Goal: Task Accomplishment & Management: Manage account settings

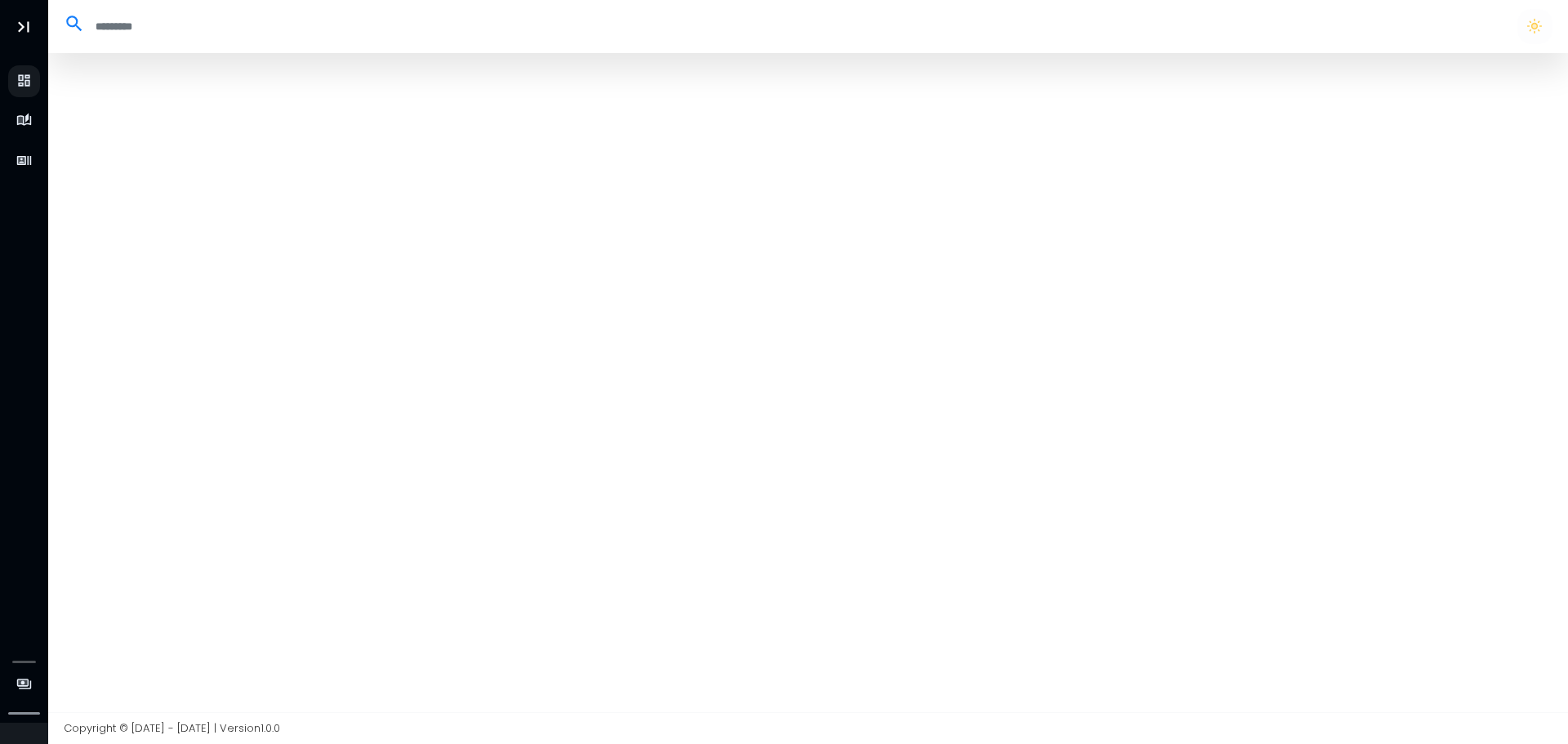
select select "**"
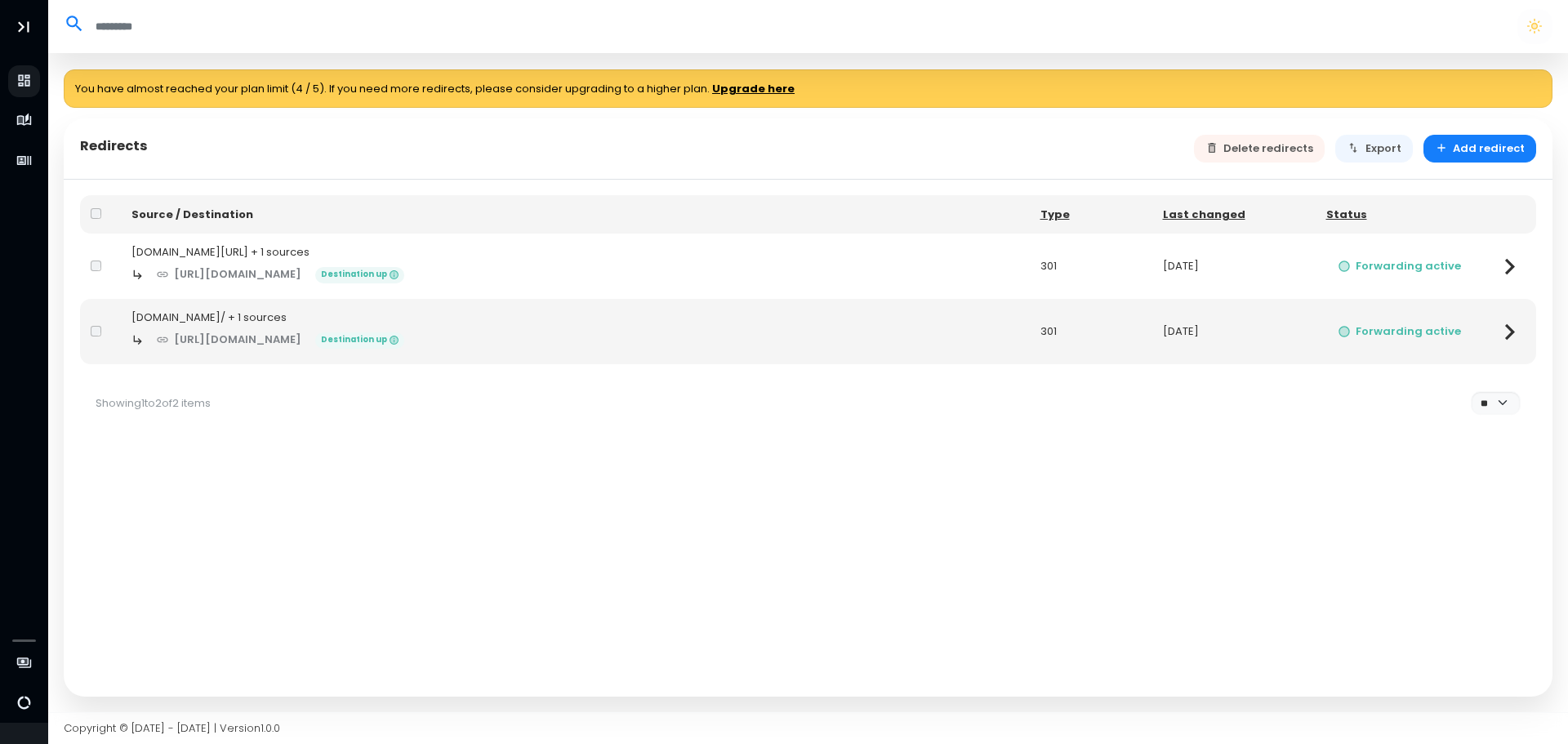
click at [106, 262] on div at bounding box center [100, 266] width 19 height 17
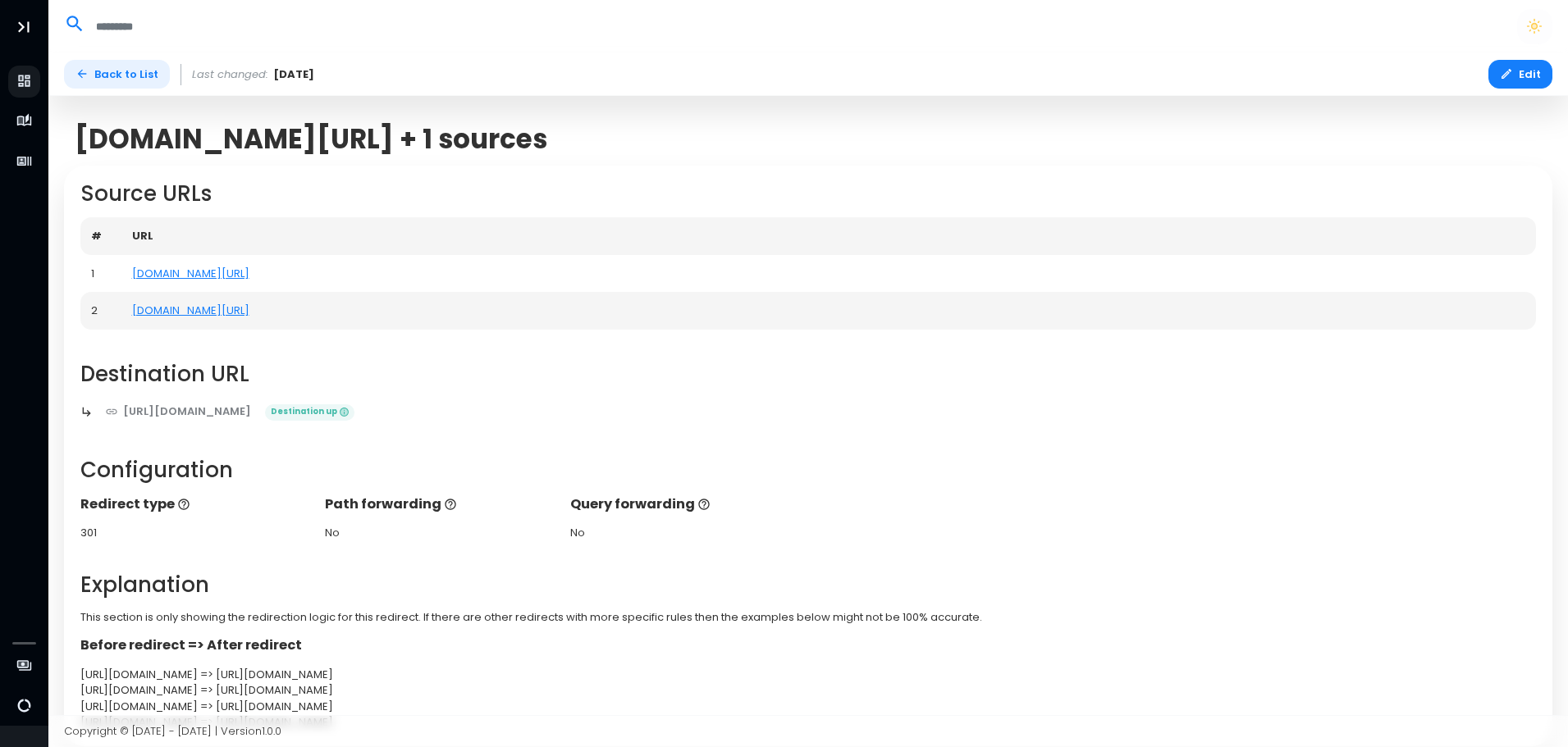
click at [95, 74] on link "Back to List" at bounding box center [116, 73] width 106 height 28
select select "**"
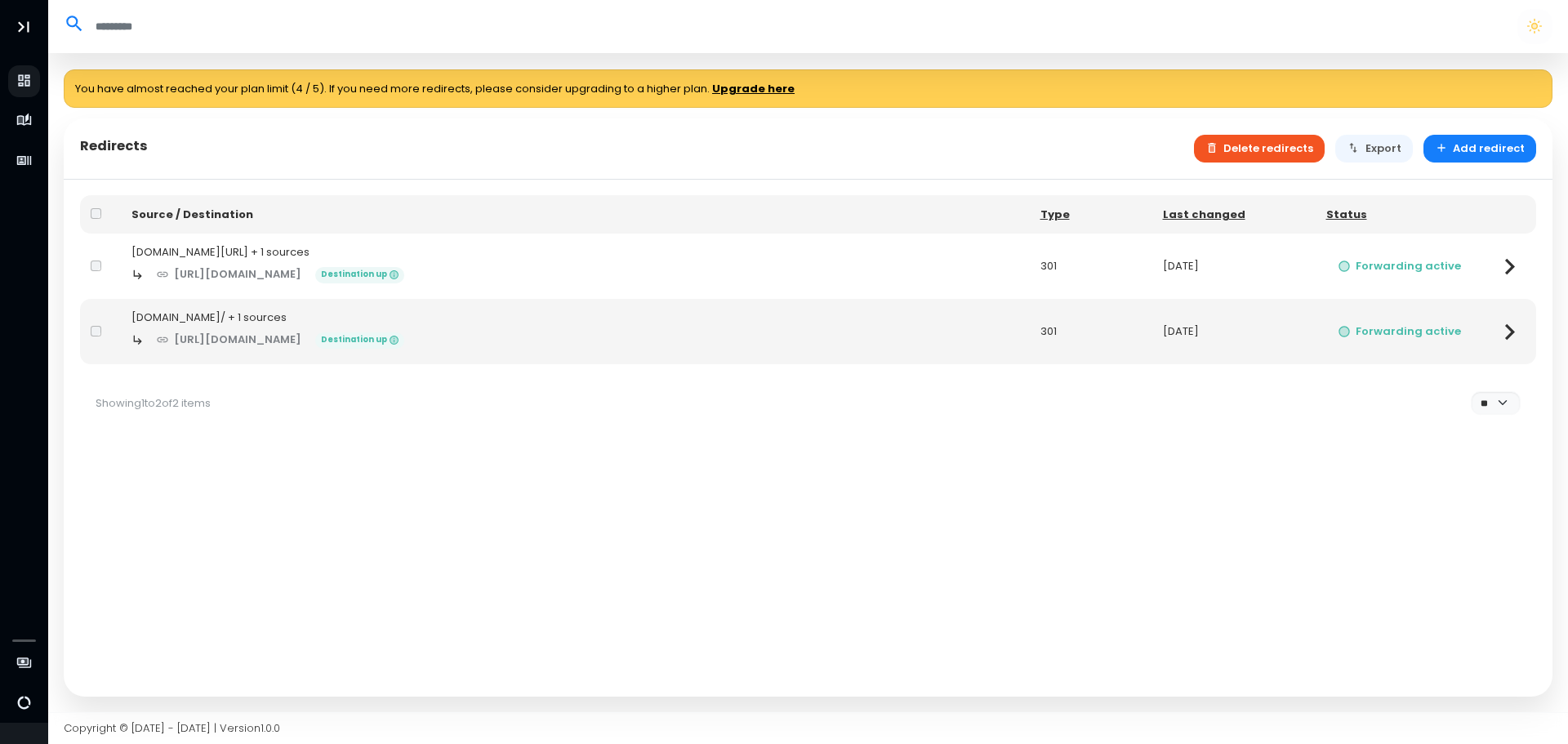
click at [1279, 152] on button "Delete redirects" at bounding box center [1259, 148] width 131 height 28
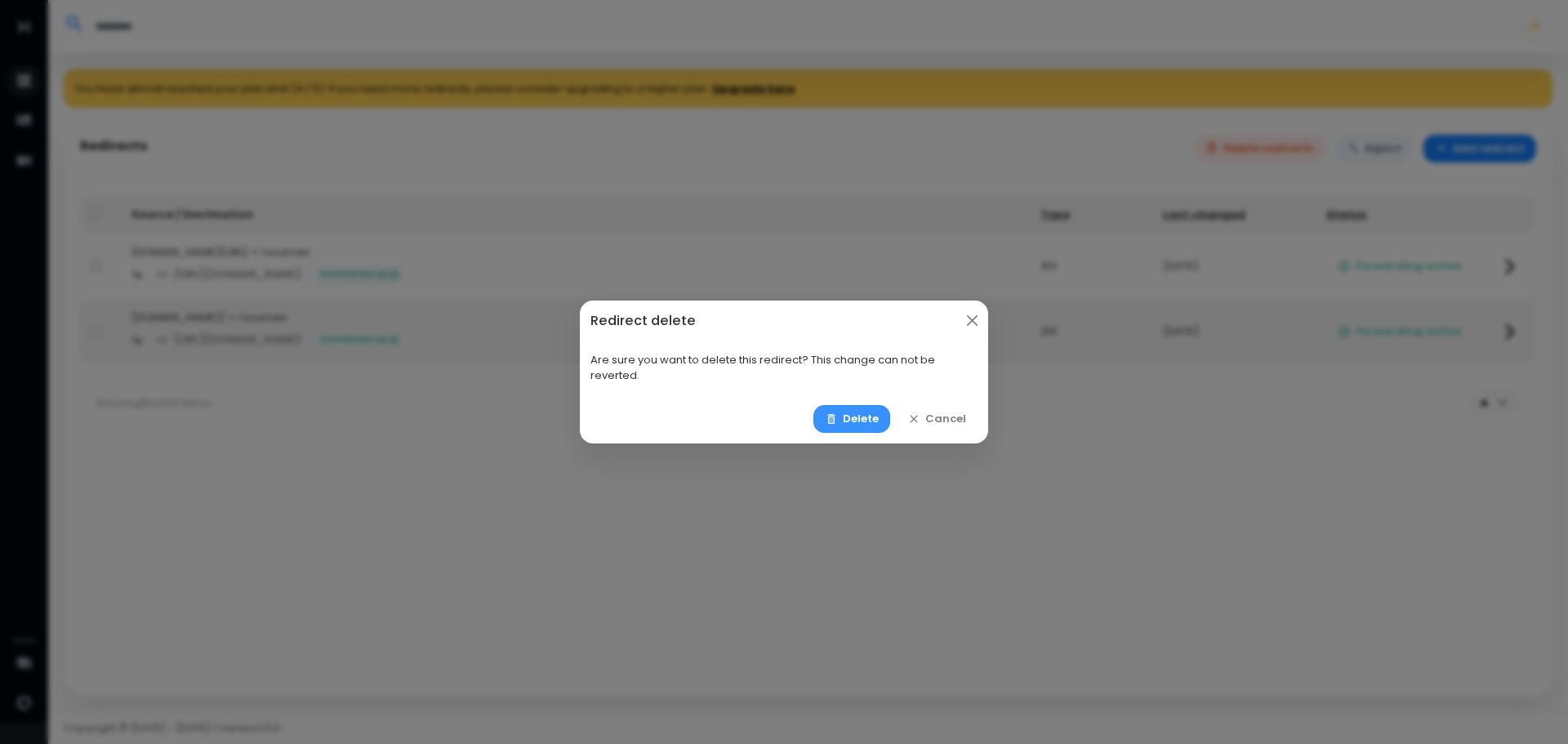
click at [863, 415] on button "Delete" at bounding box center [852, 419] width 78 height 28
click at [865, 425] on button "Delete" at bounding box center [852, 419] width 78 height 28
click at [853, 418] on button "Delete" at bounding box center [852, 419] width 78 height 28
click at [862, 414] on button "Delete" at bounding box center [852, 419] width 78 height 28
click at [841, 417] on button "Delete" at bounding box center [852, 419] width 78 height 28
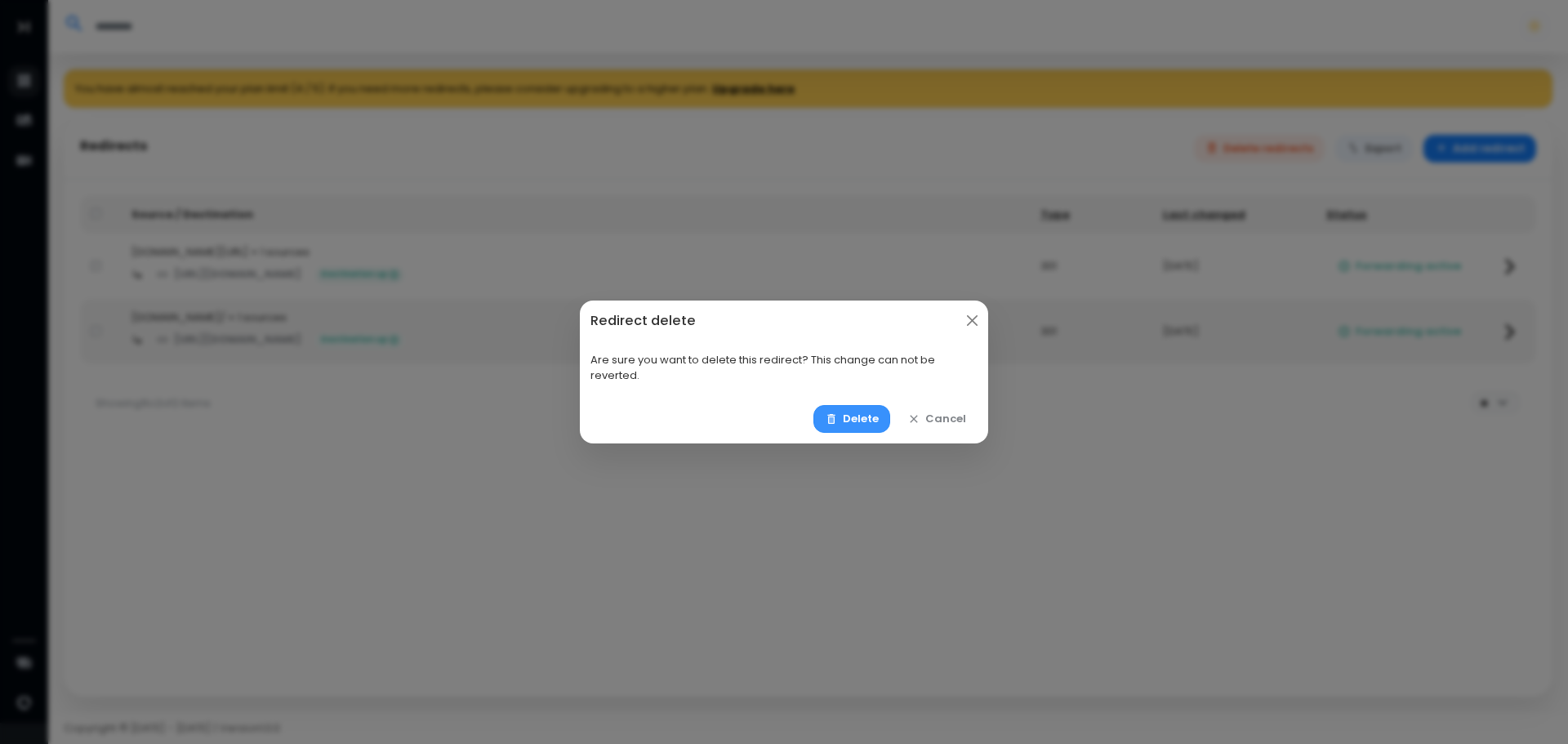
click at [877, 423] on button "Delete" at bounding box center [852, 419] width 78 height 28
click at [968, 324] on button "Close" at bounding box center [973, 321] width 21 height 21
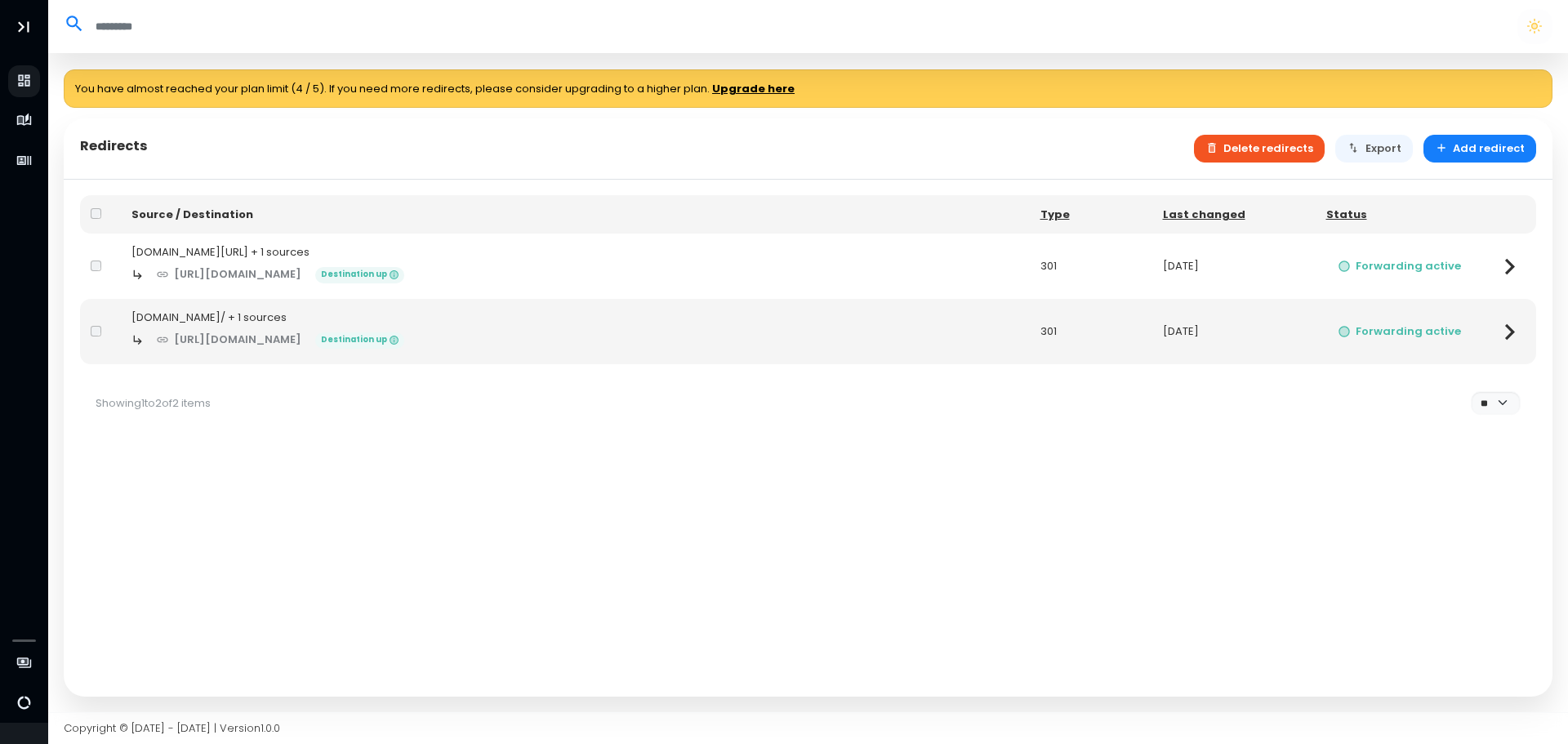
click at [1271, 159] on button "Delete redirects" at bounding box center [1259, 148] width 131 height 28
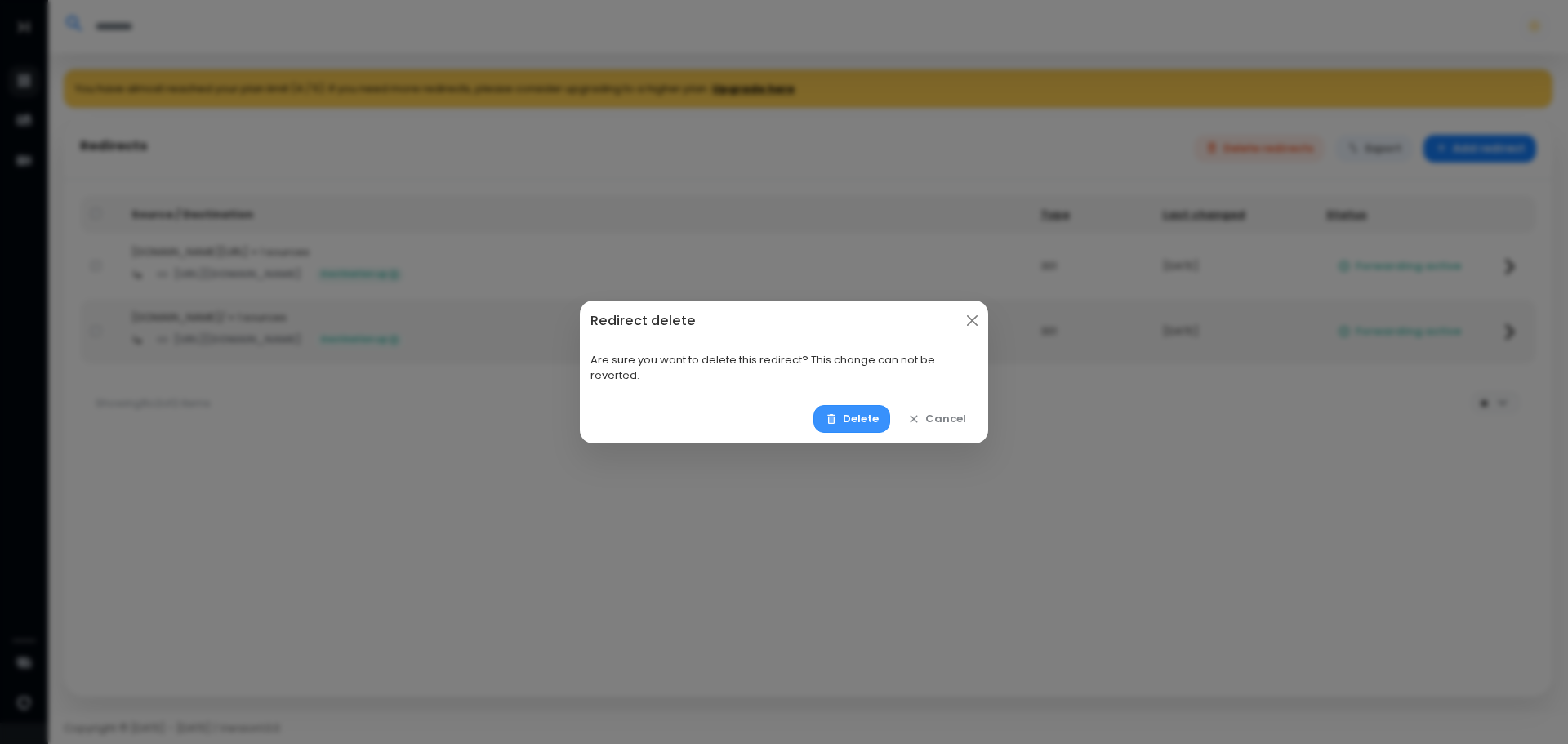
click at [875, 405] on button "Delete" at bounding box center [852, 419] width 78 height 28
click at [873, 407] on button "Delete" at bounding box center [852, 419] width 78 height 28
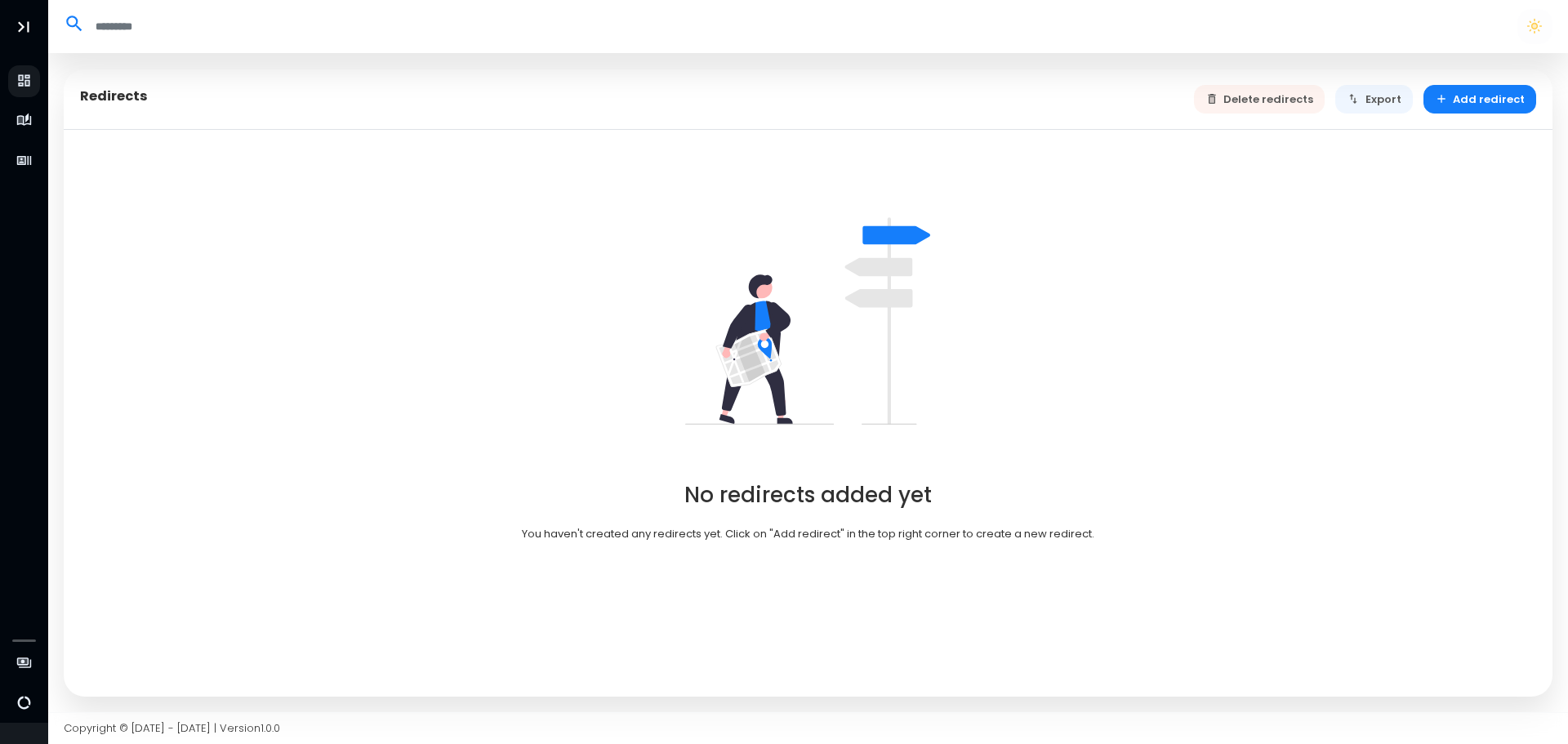
click at [715, 87] on div "Redirects Delete redirects Export Add redirect" at bounding box center [807, 99] width 1489 height 61
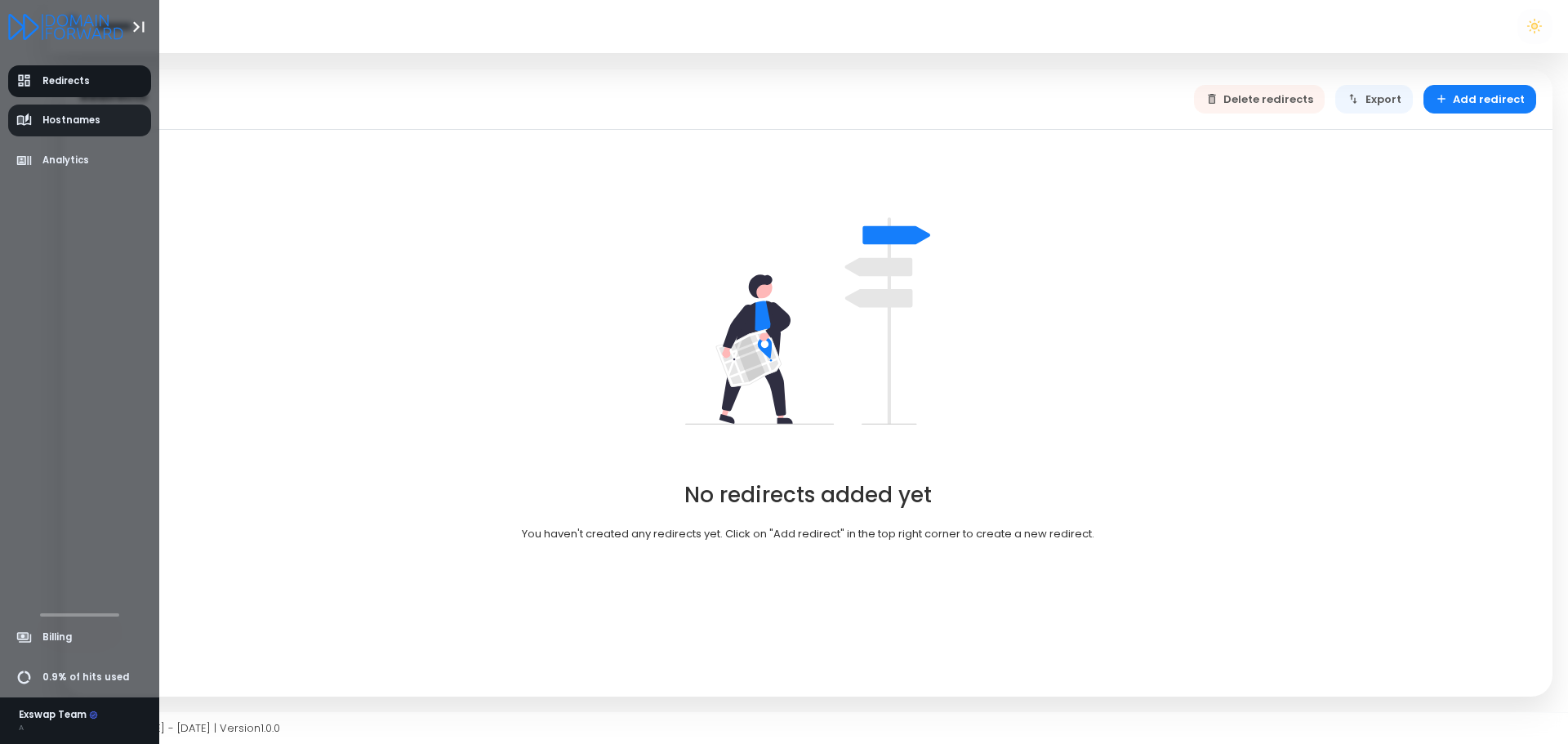
click at [64, 115] on span "Hostnames" at bounding box center [72, 121] width 58 height 14
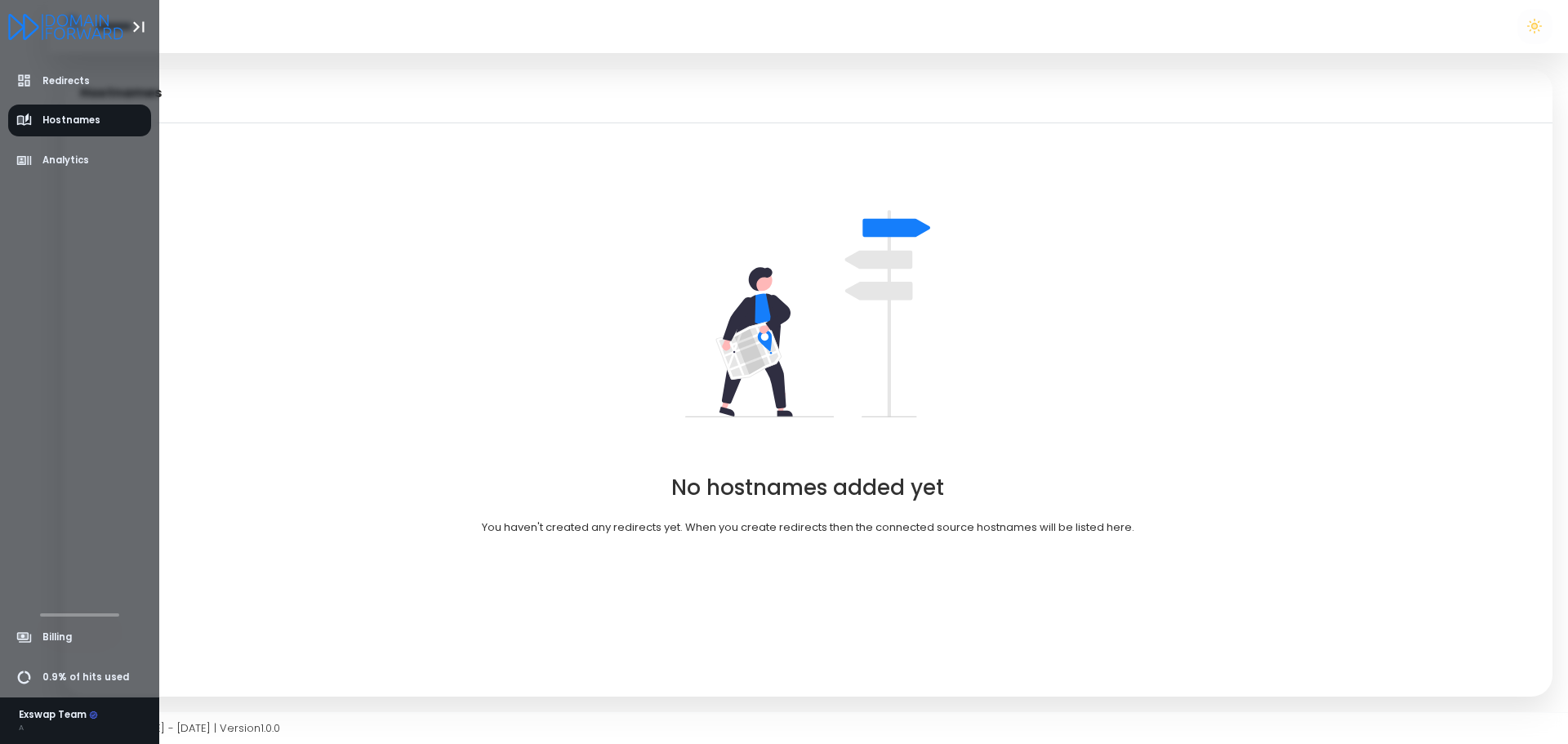
click at [66, 101] on li "Hostnames" at bounding box center [80, 121] width 160 height 40
click at [67, 89] on link "Redirects" at bounding box center [80, 81] width 144 height 32
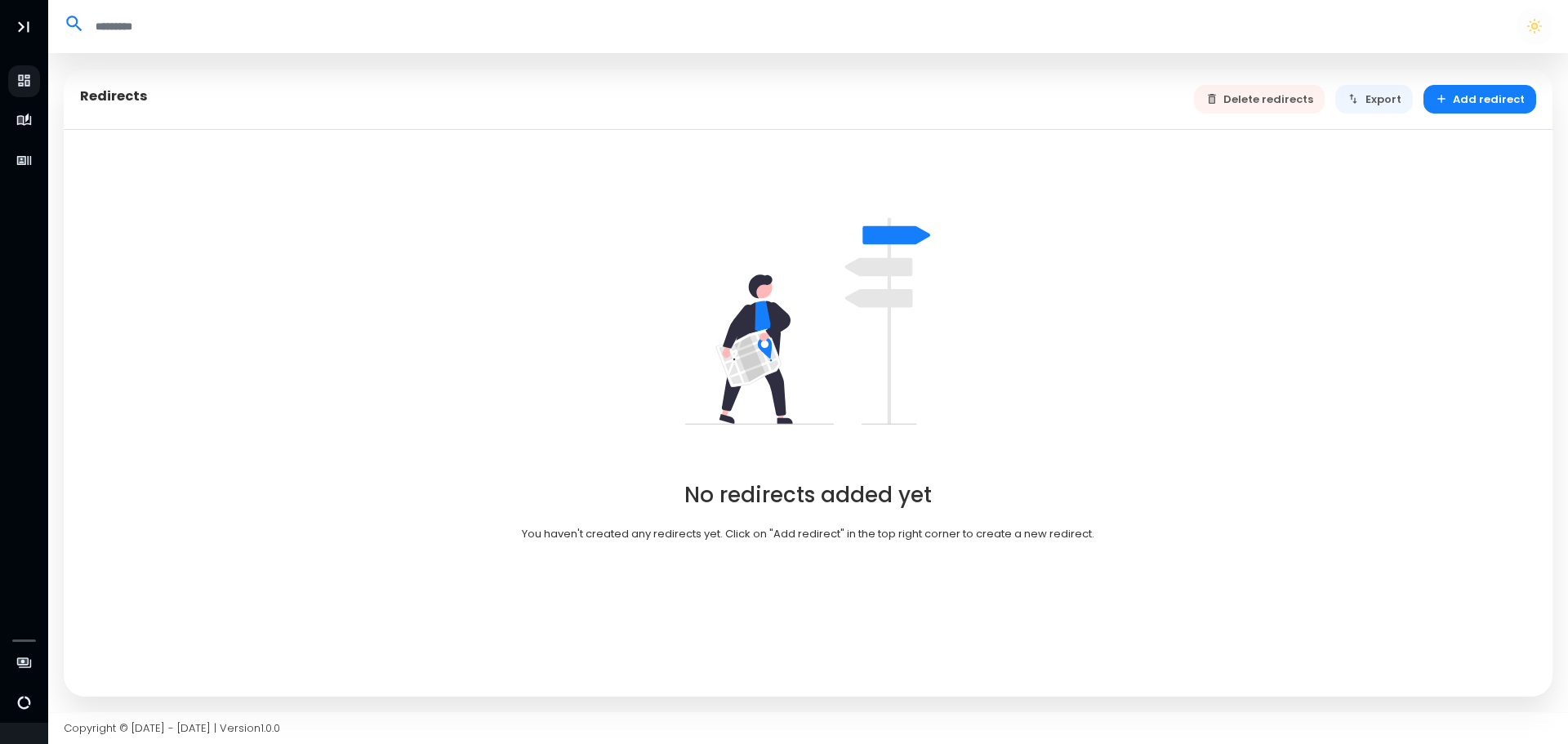
click at [1080, 176] on div "No redirects added yet You haven't created any redirects yet. Click on "Add red…" at bounding box center [807, 413] width 1489 height 567
click at [1534, 10] on button "button" at bounding box center [1534, 25] width 34 height 34
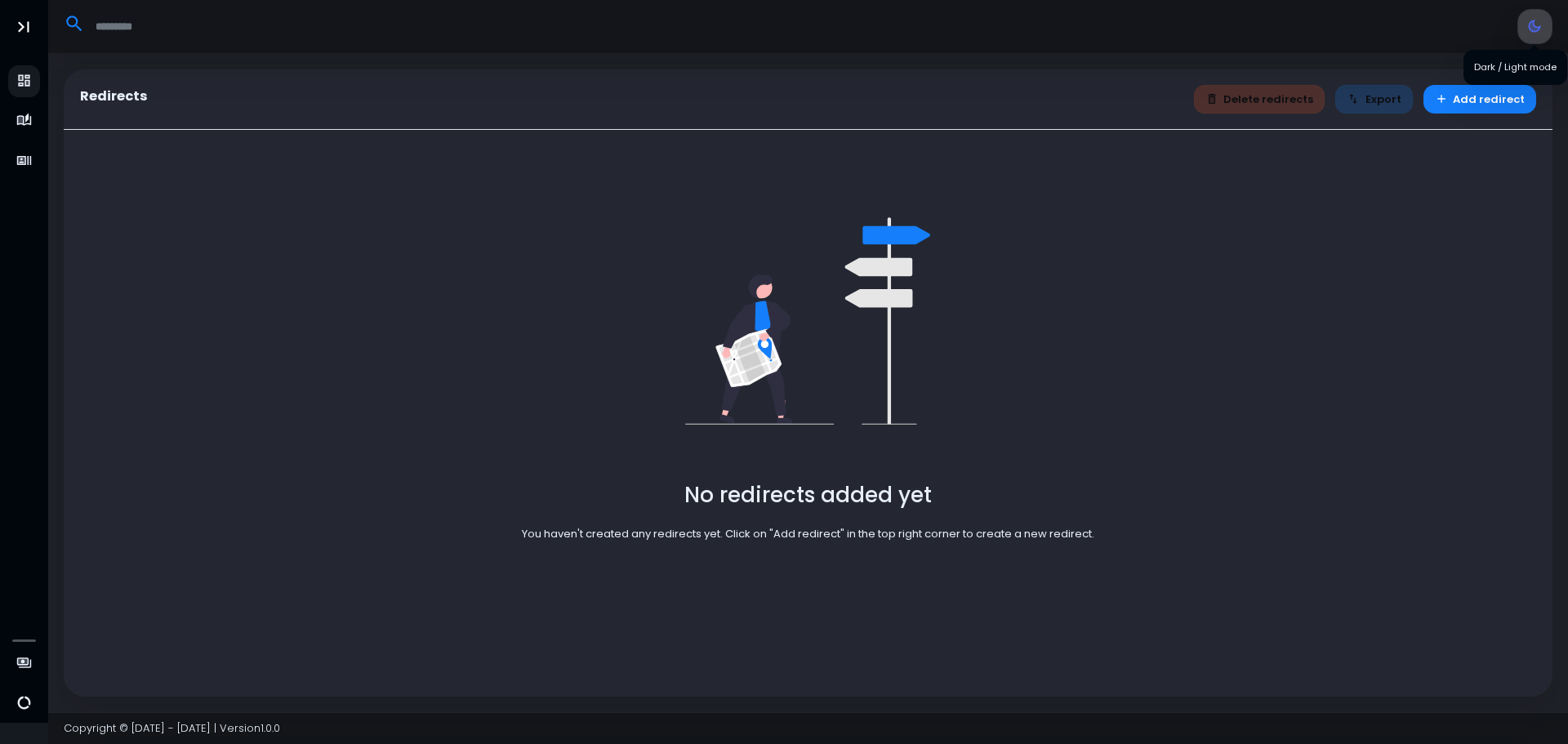
click at [1539, 16] on button "button" at bounding box center [1534, 25] width 34 height 34
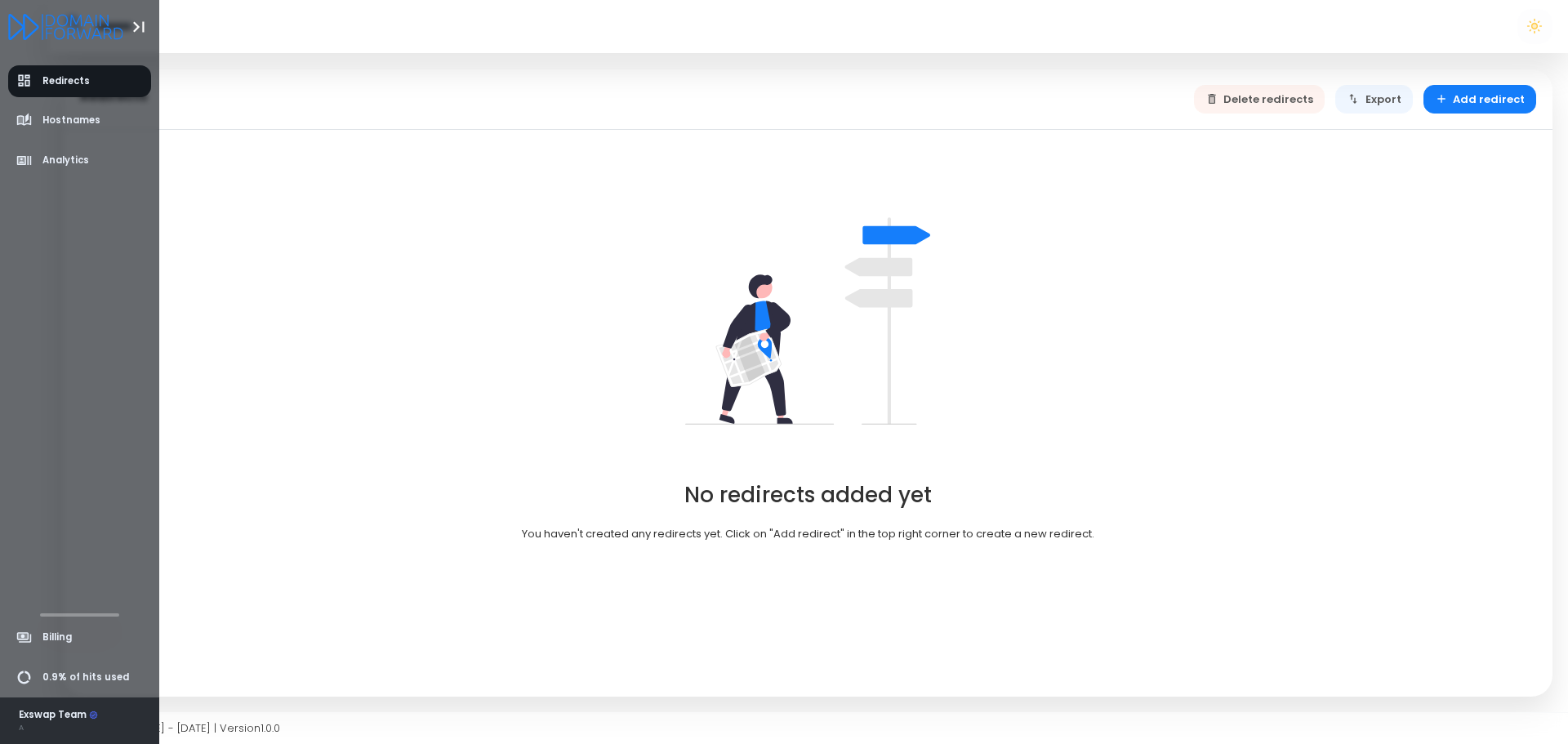
click at [59, 705] on div "Exswap Team A" at bounding box center [80, 721] width 160 height 47
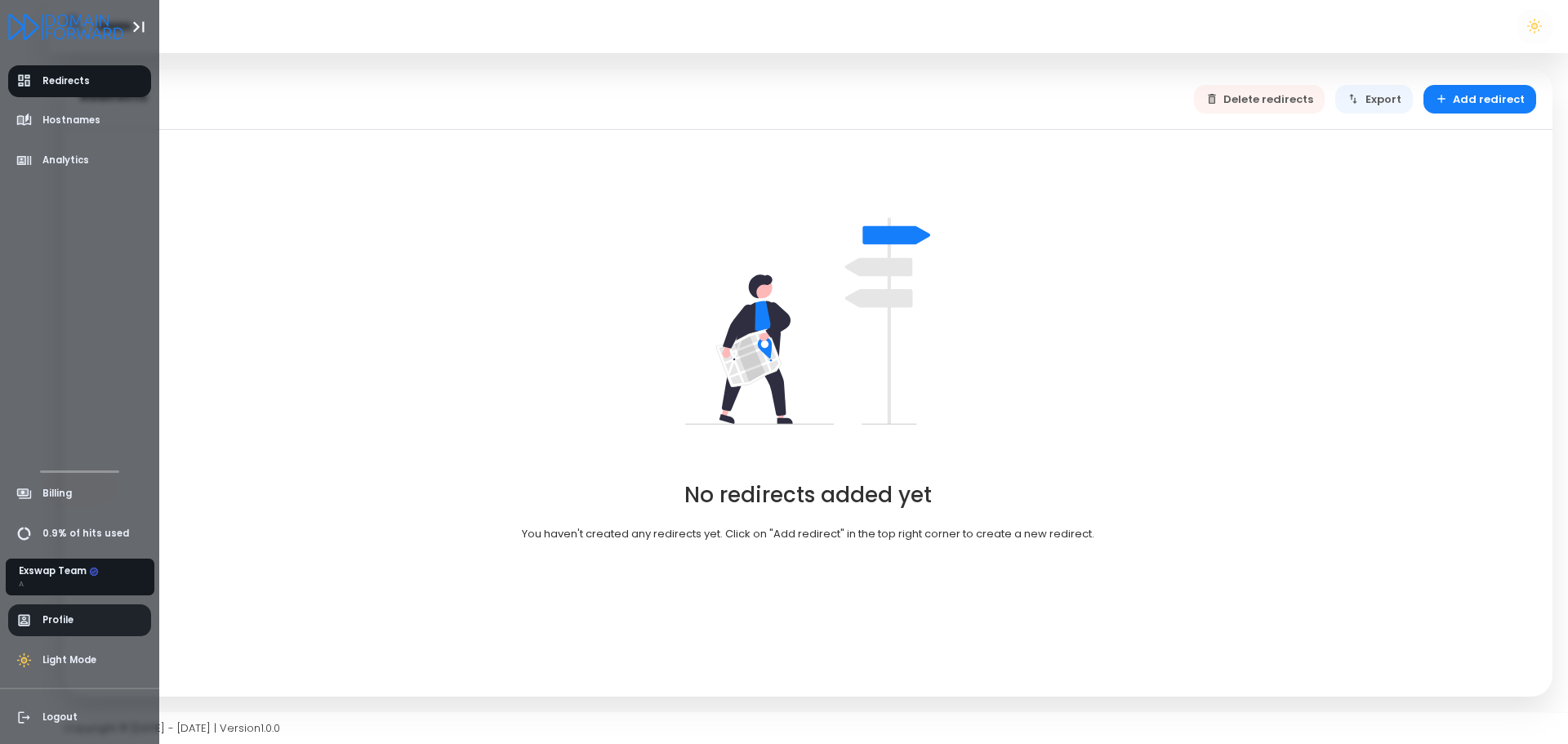
click at [70, 614] on span "Profile" at bounding box center [58, 620] width 31 height 14
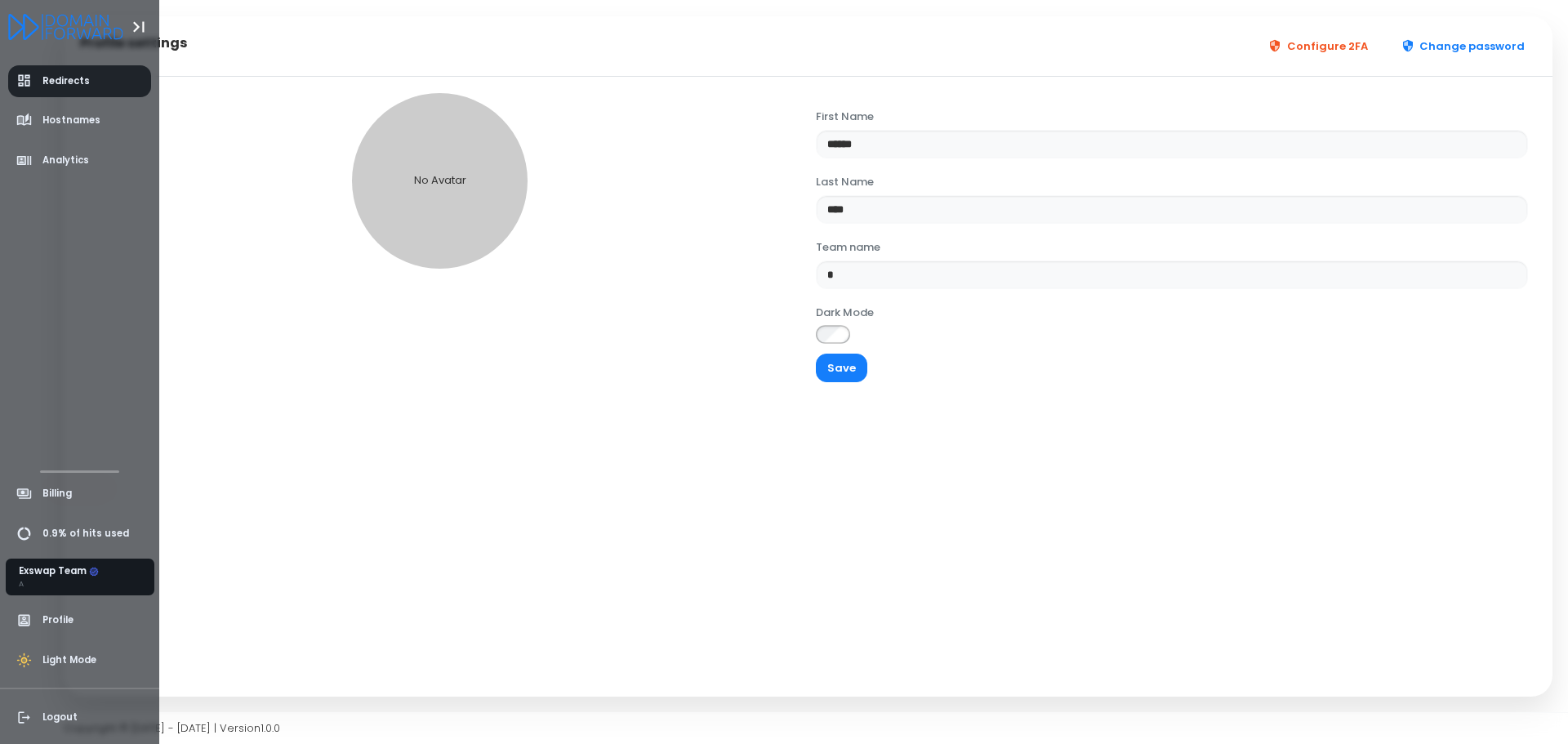
click at [83, 74] on span "Redirects" at bounding box center [66, 81] width 48 height 14
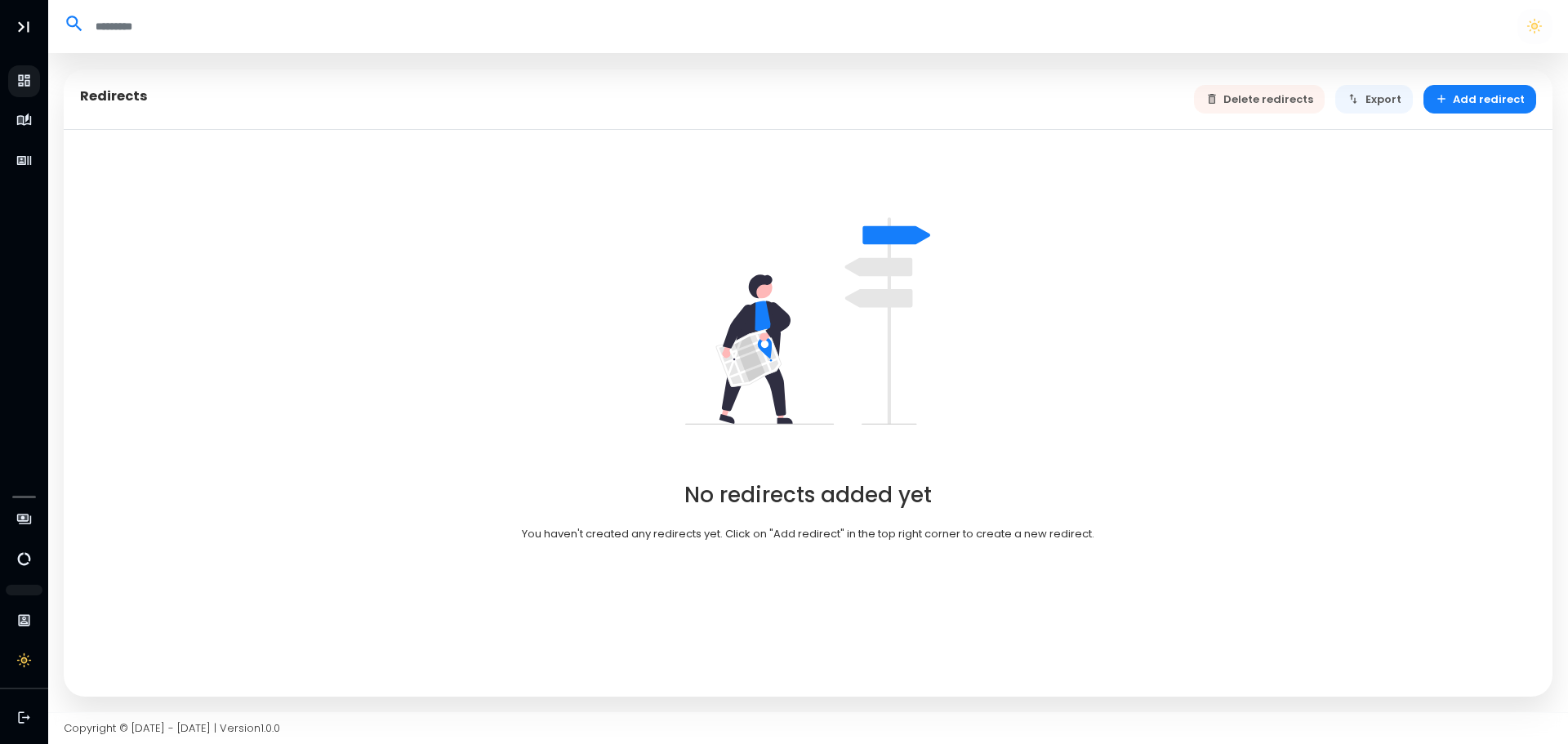
click at [768, 263] on img at bounding box center [808, 321] width 245 height 245
